Goal: Check status: Check status

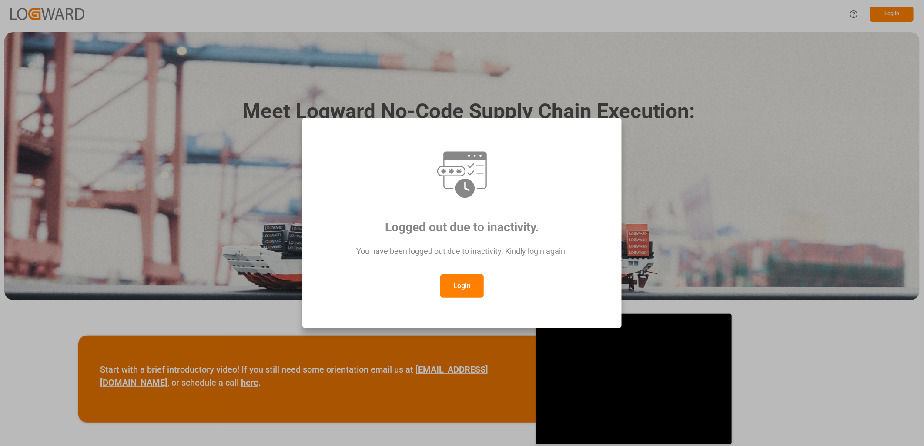
click at [466, 282] on button "Login" at bounding box center [462, 286] width 44 height 23
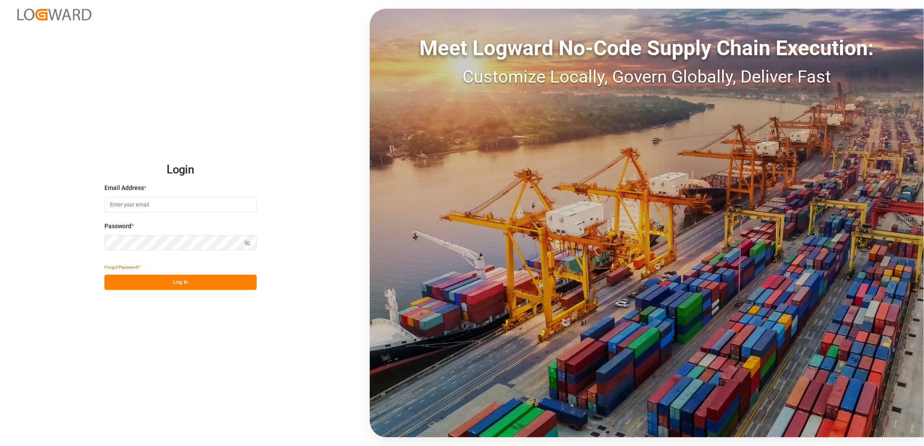
type input "[PERSON_NAME][EMAIL_ADDRESS][PERSON_NAME][DOMAIN_NAME]"
click at [184, 279] on button "Log In" at bounding box center [180, 282] width 152 height 15
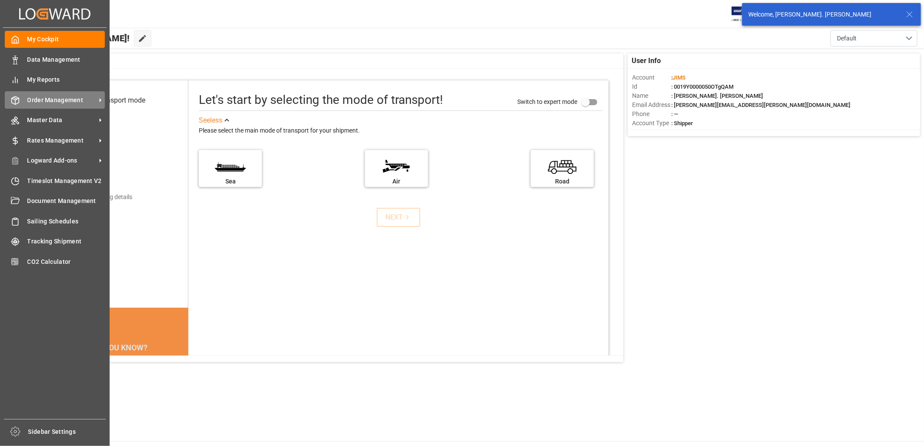
click at [47, 97] on span "Order Management" at bounding box center [61, 100] width 69 height 9
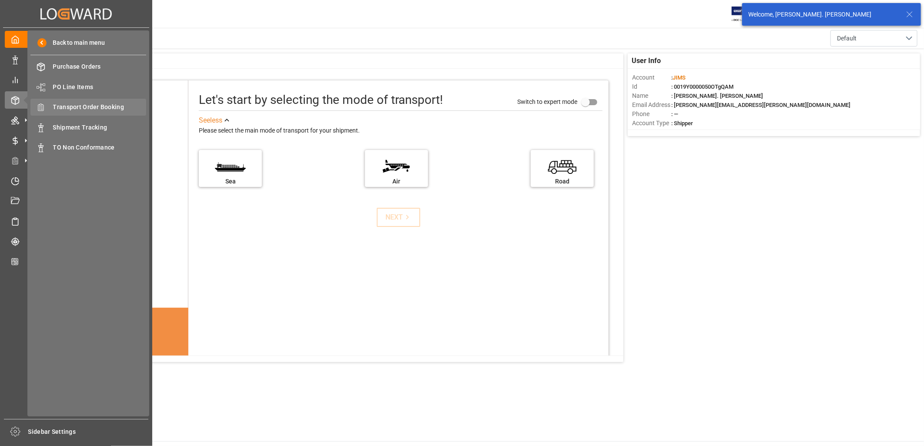
click at [90, 104] on span "Transport Order Booking" at bounding box center [100, 107] width 94 height 9
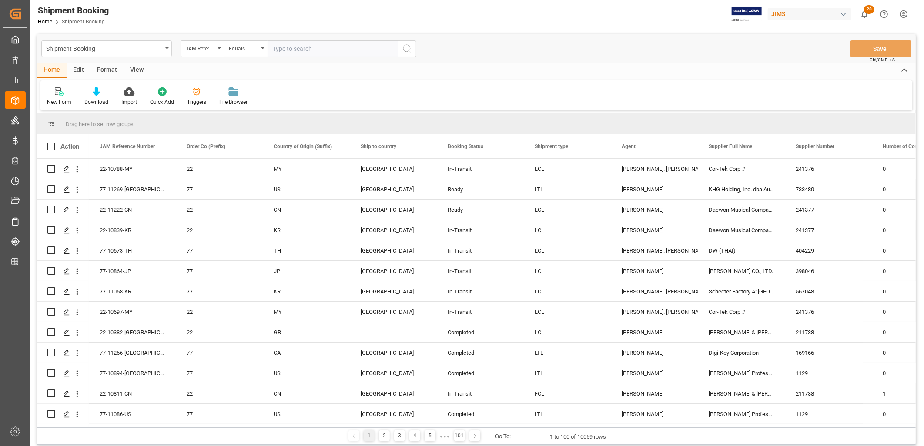
click at [279, 49] on input "text" at bounding box center [333, 48] width 131 height 17
type input "77-10102-CN"
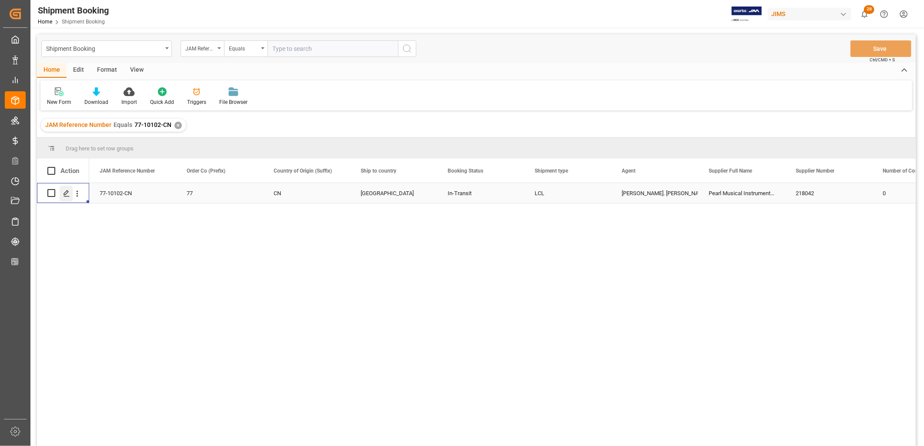
click at [67, 191] on polygon "Press SPACE to select this row." at bounding box center [66, 193] width 4 height 4
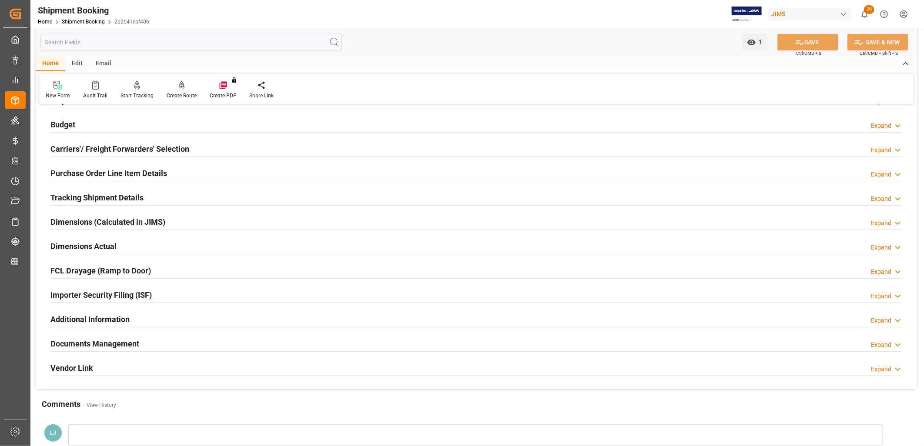
scroll to position [97, 0]
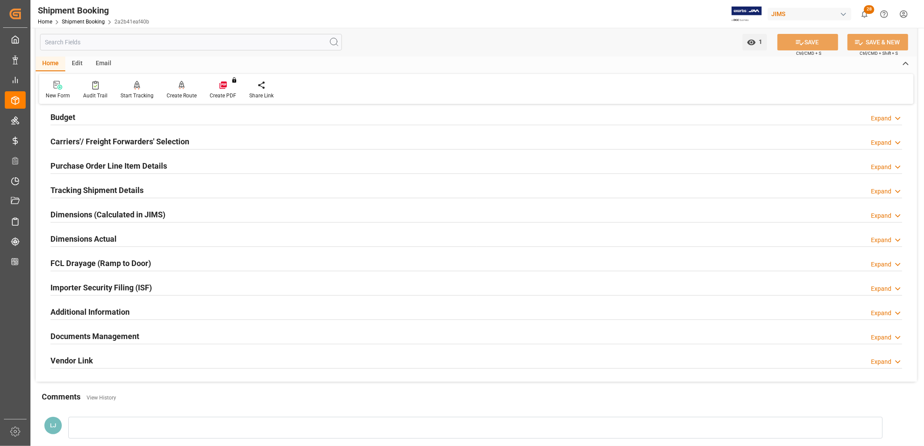
click at [113, 332] on h2 "Documents Management" at bounding box center [94, 337] width 89 height 12
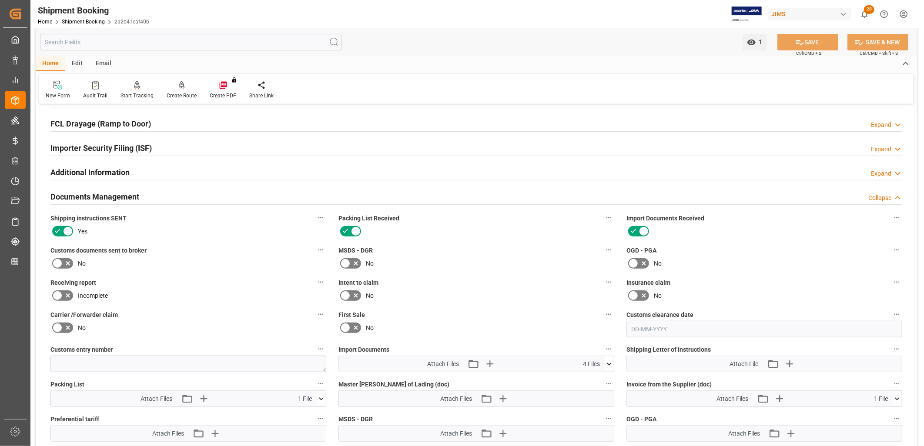
scroll to position [386, 0]
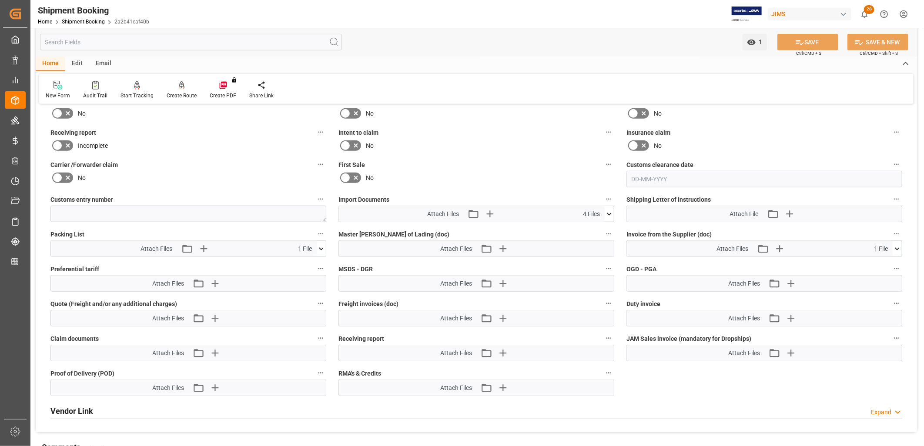
click at [611, 210] on icon at bounding box center [609, 214] width 9 height 9
